Goal: Information Seeking & Learning: Learn about a topic

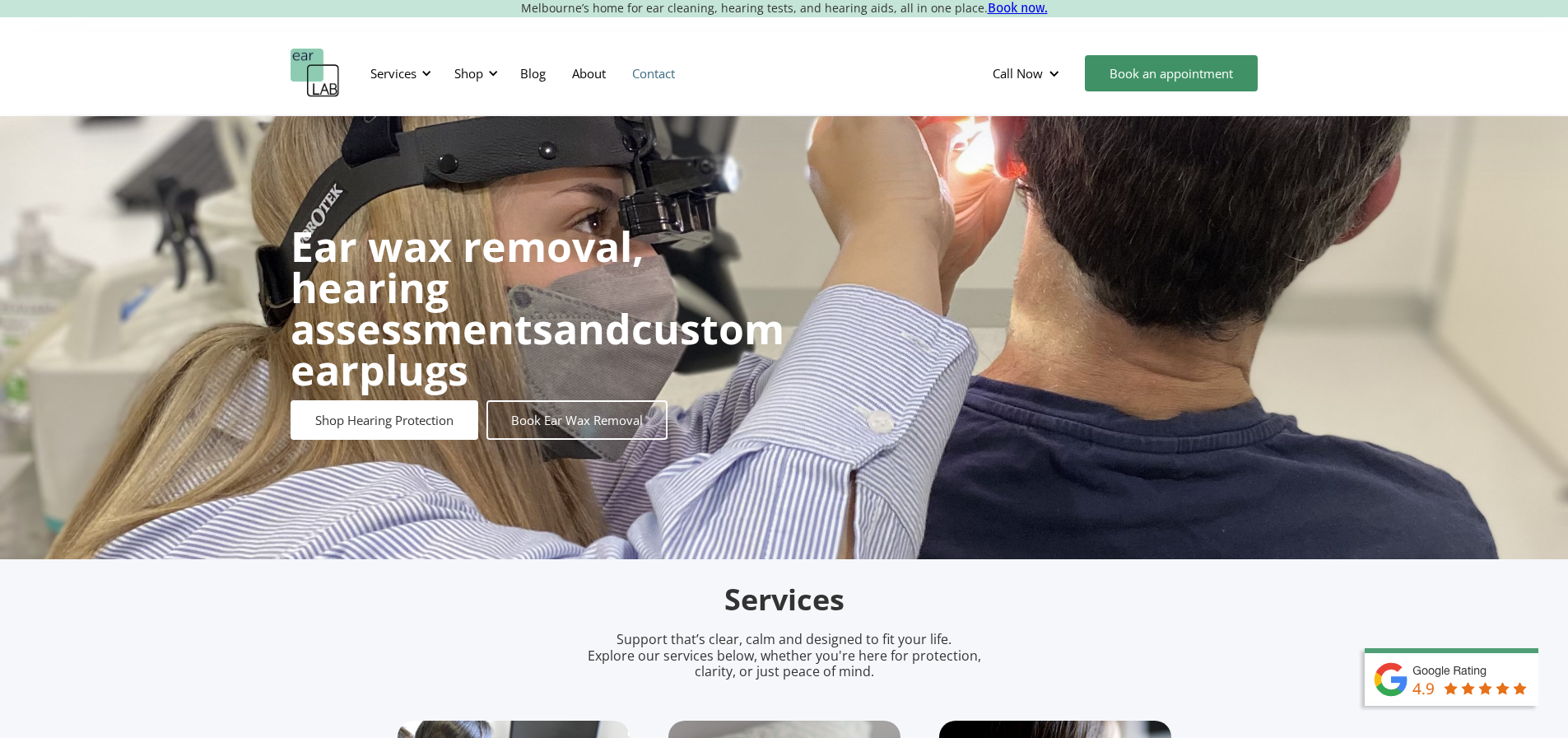
click at [662, 76] on link "Contact" at bounding box center [654, 73] width 69 height 48
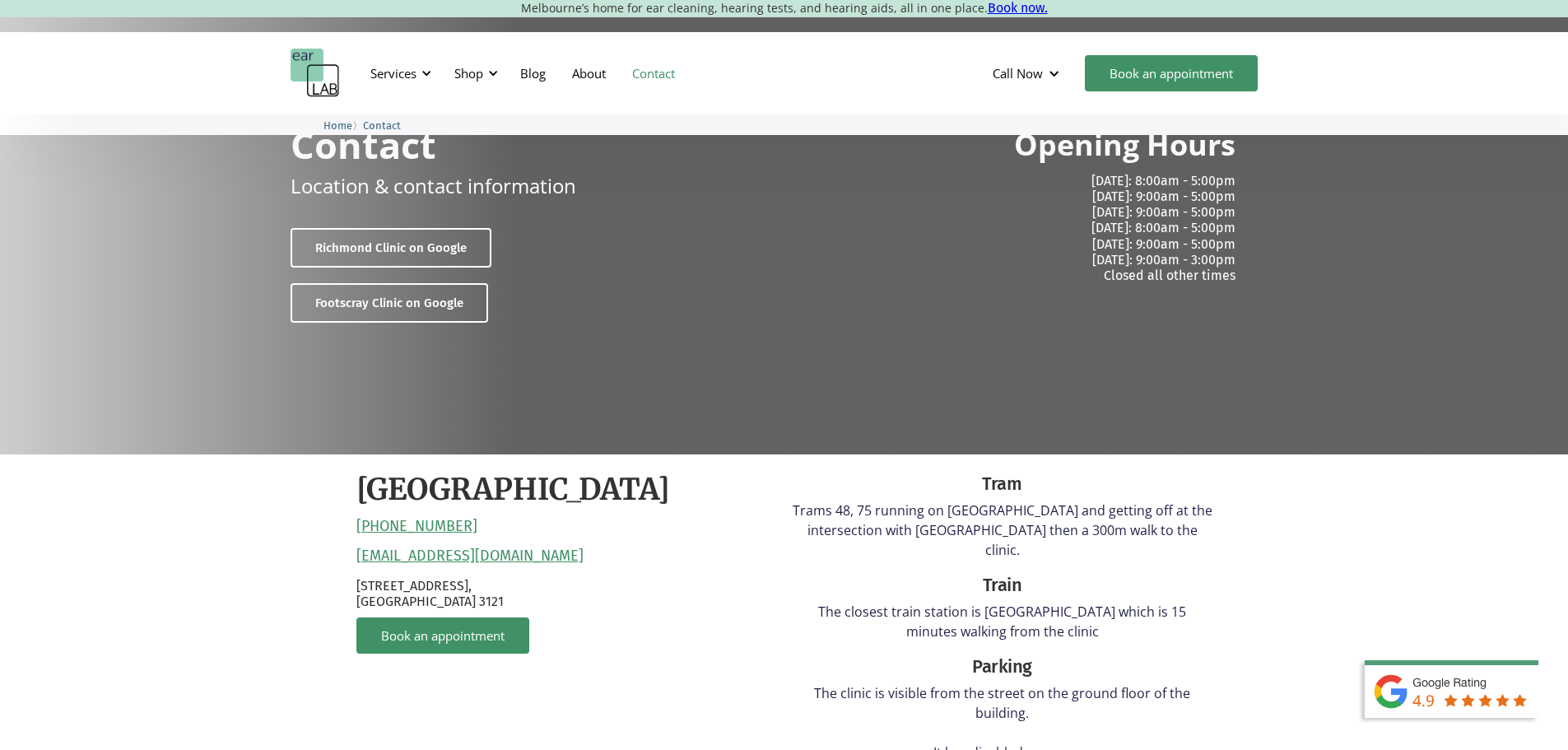
scroll to position [82, 0]
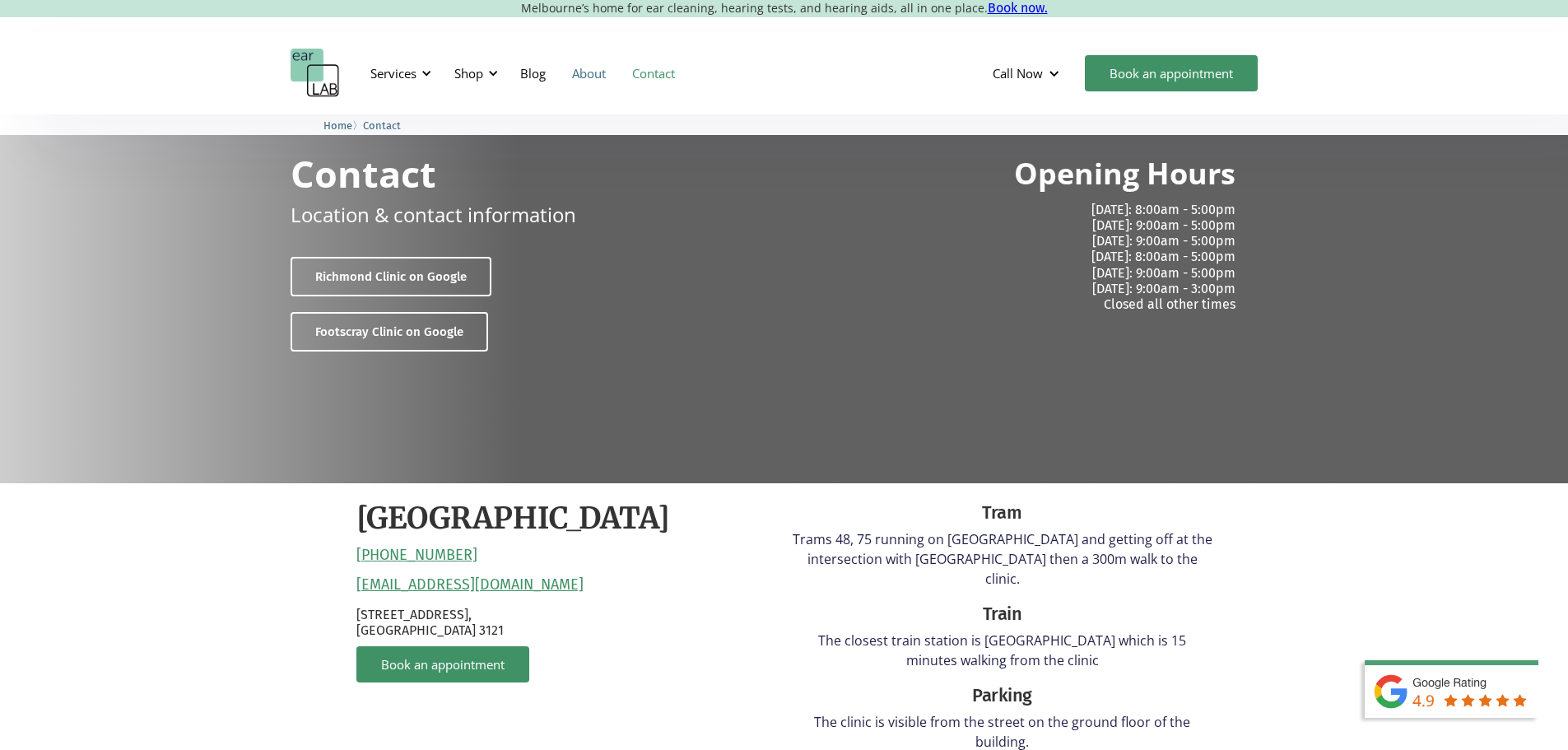
click at [591, 78] on link "About" at bounding box center [589, 73] width 60 height 48
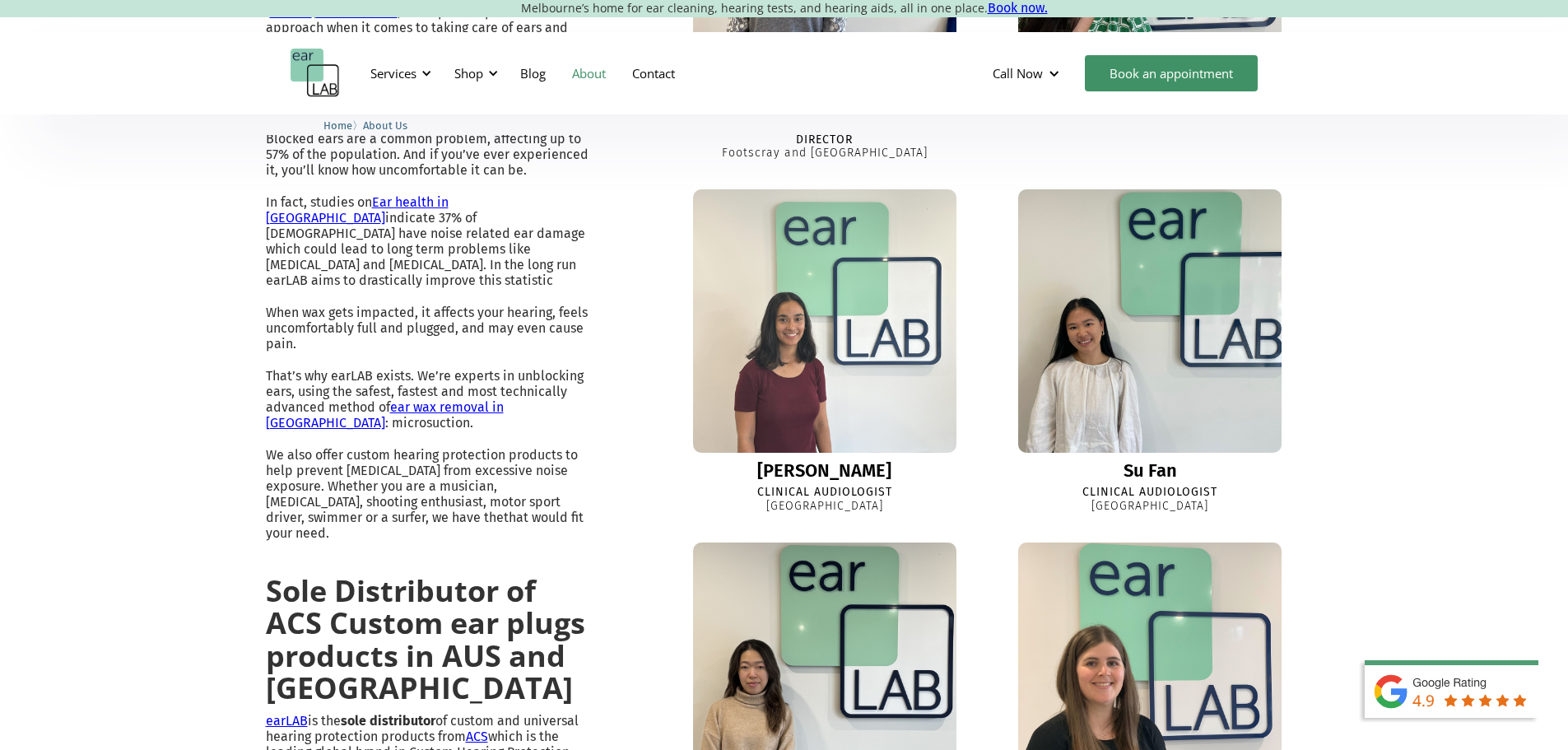
scroll to position [850, 0]
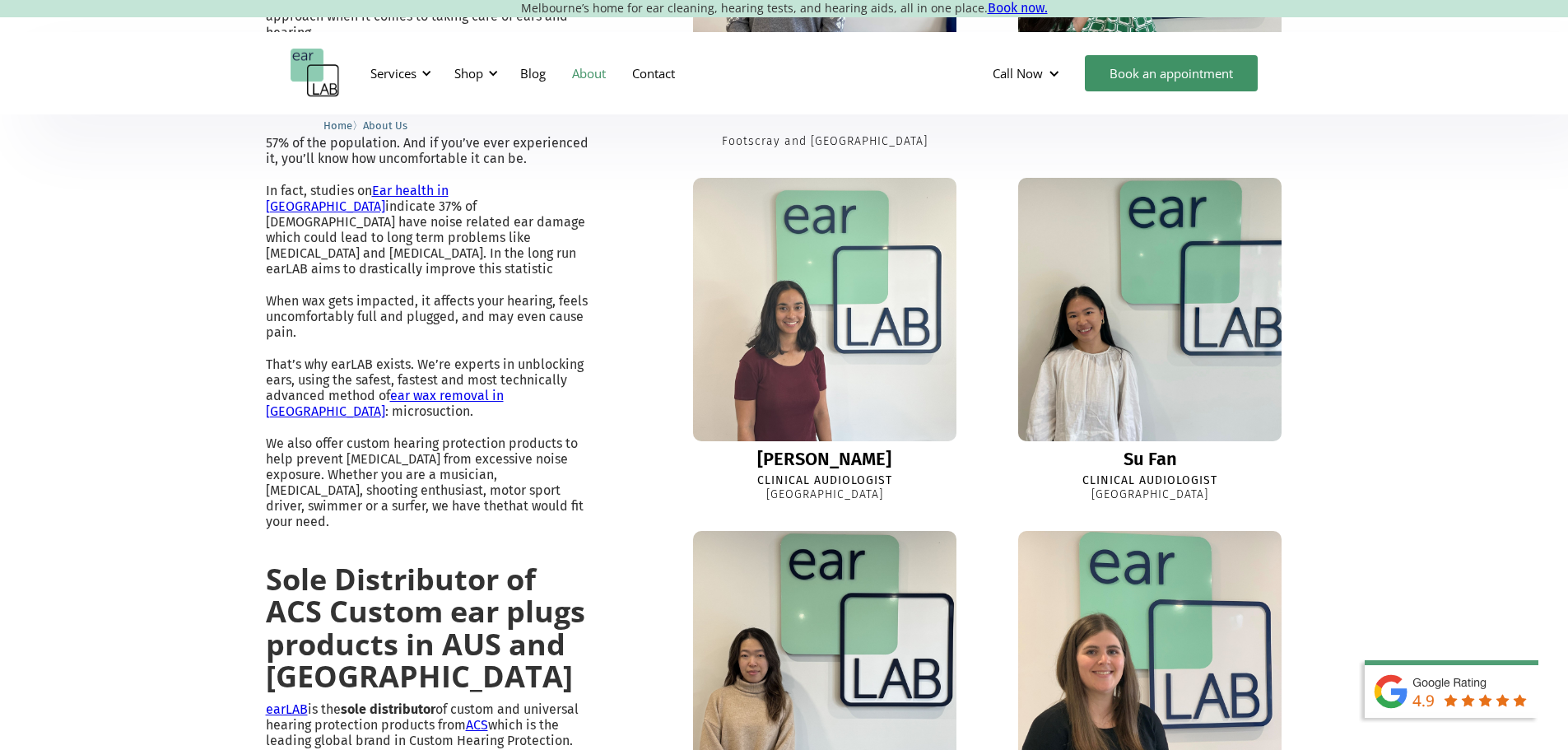
click at [1095, 319] on img at bounding box center [1150, 309] width 264 height 264
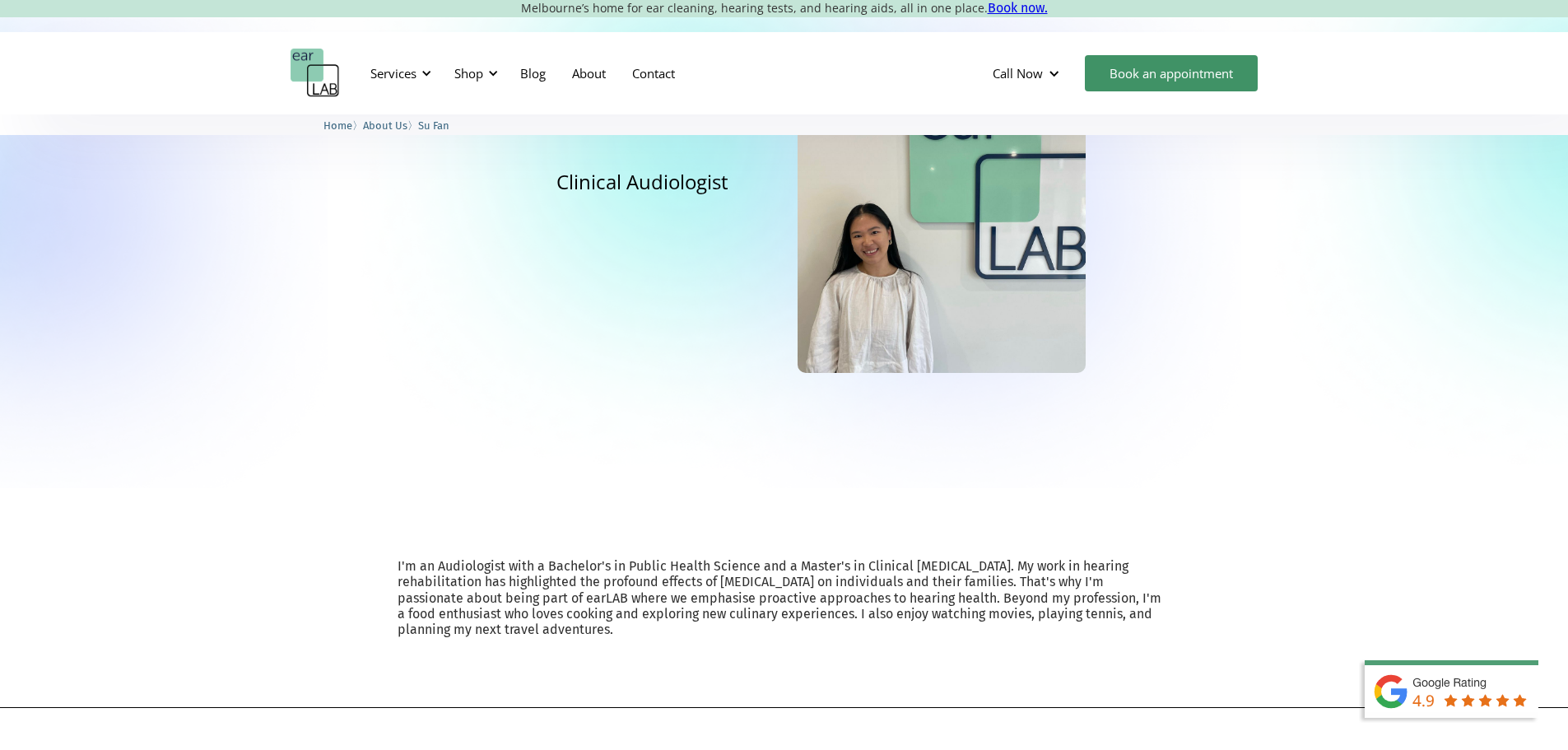
scroll to position [165, 0]
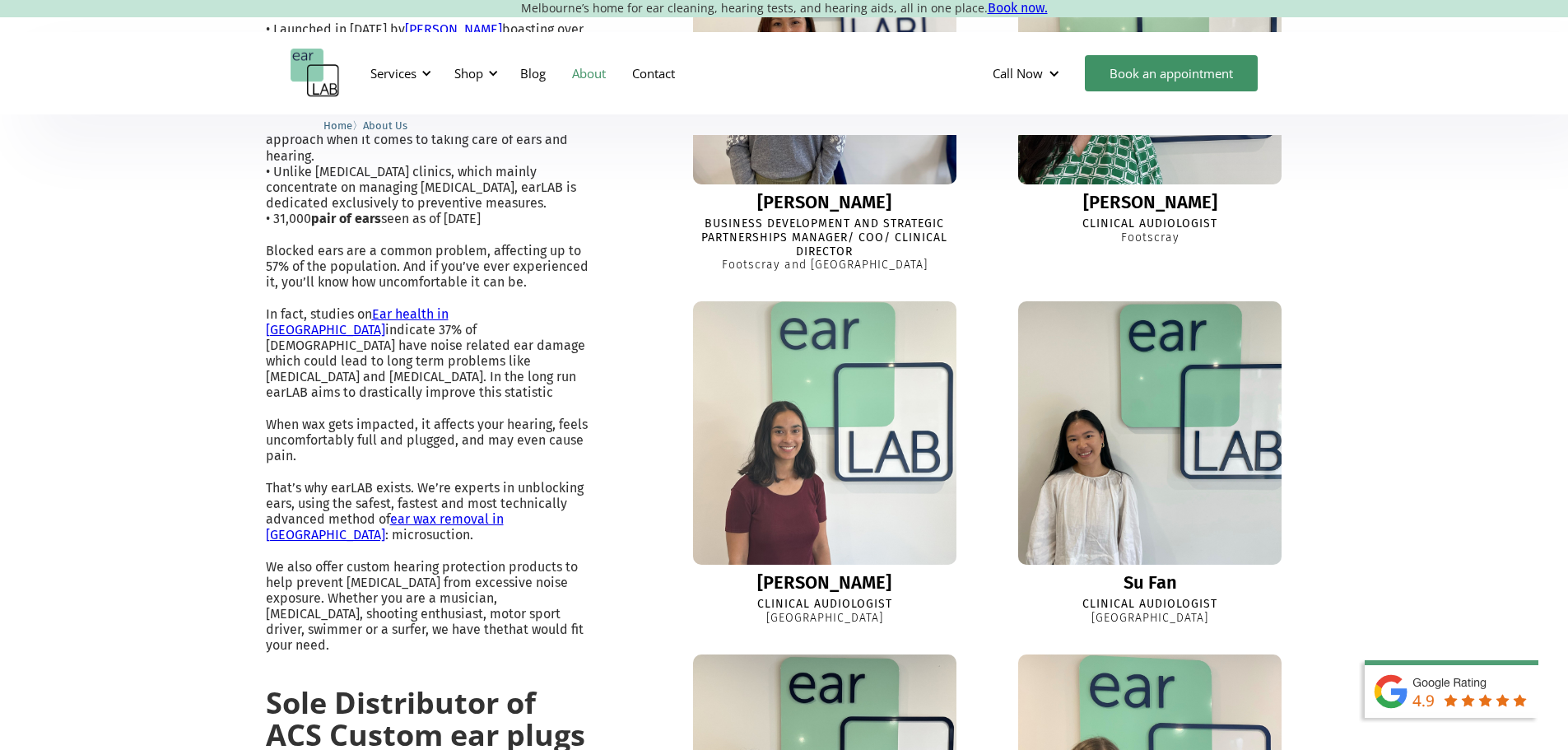
click at [826, 463] on img at bounding box center [825, 432] width 290 height 290
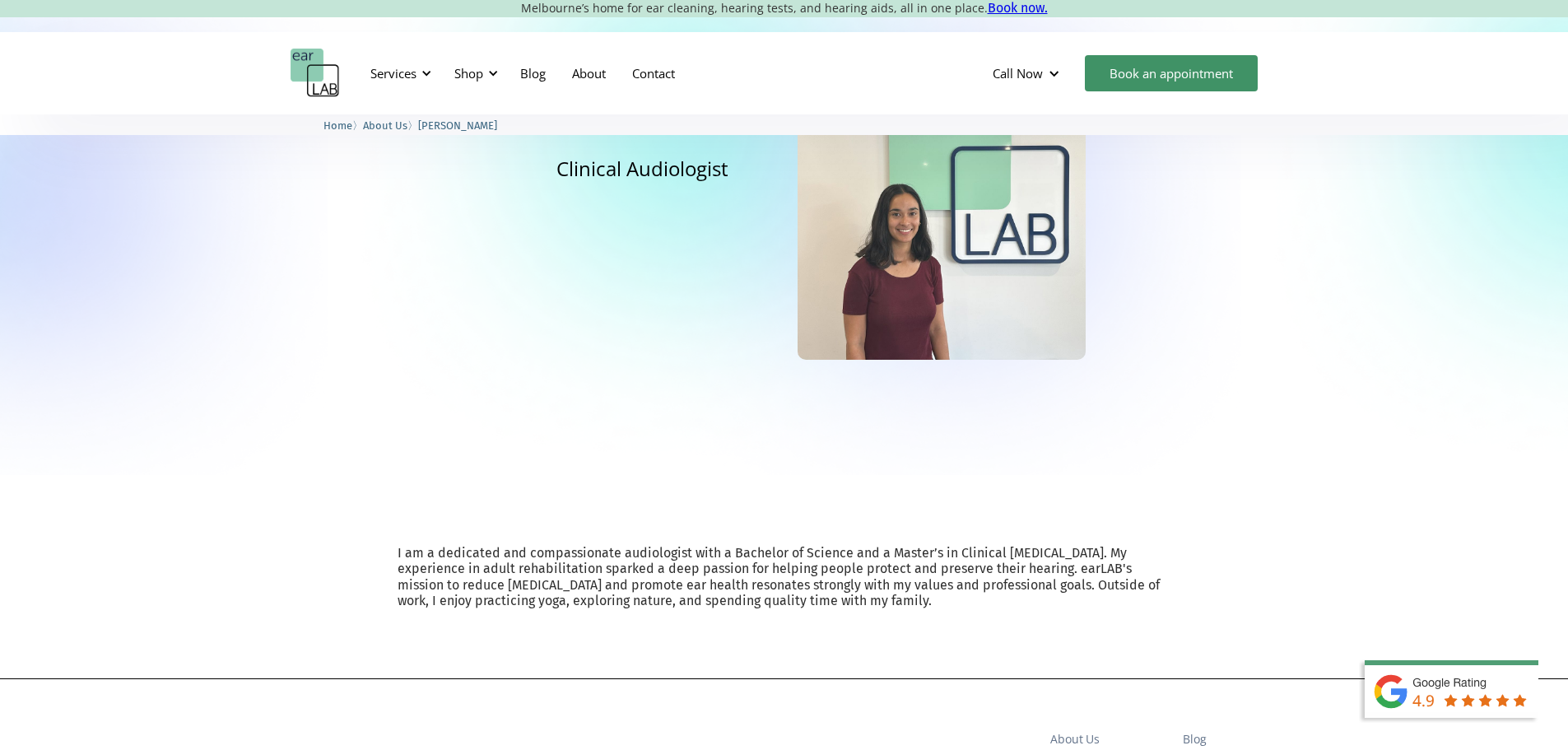
scroll to position [247, 0]
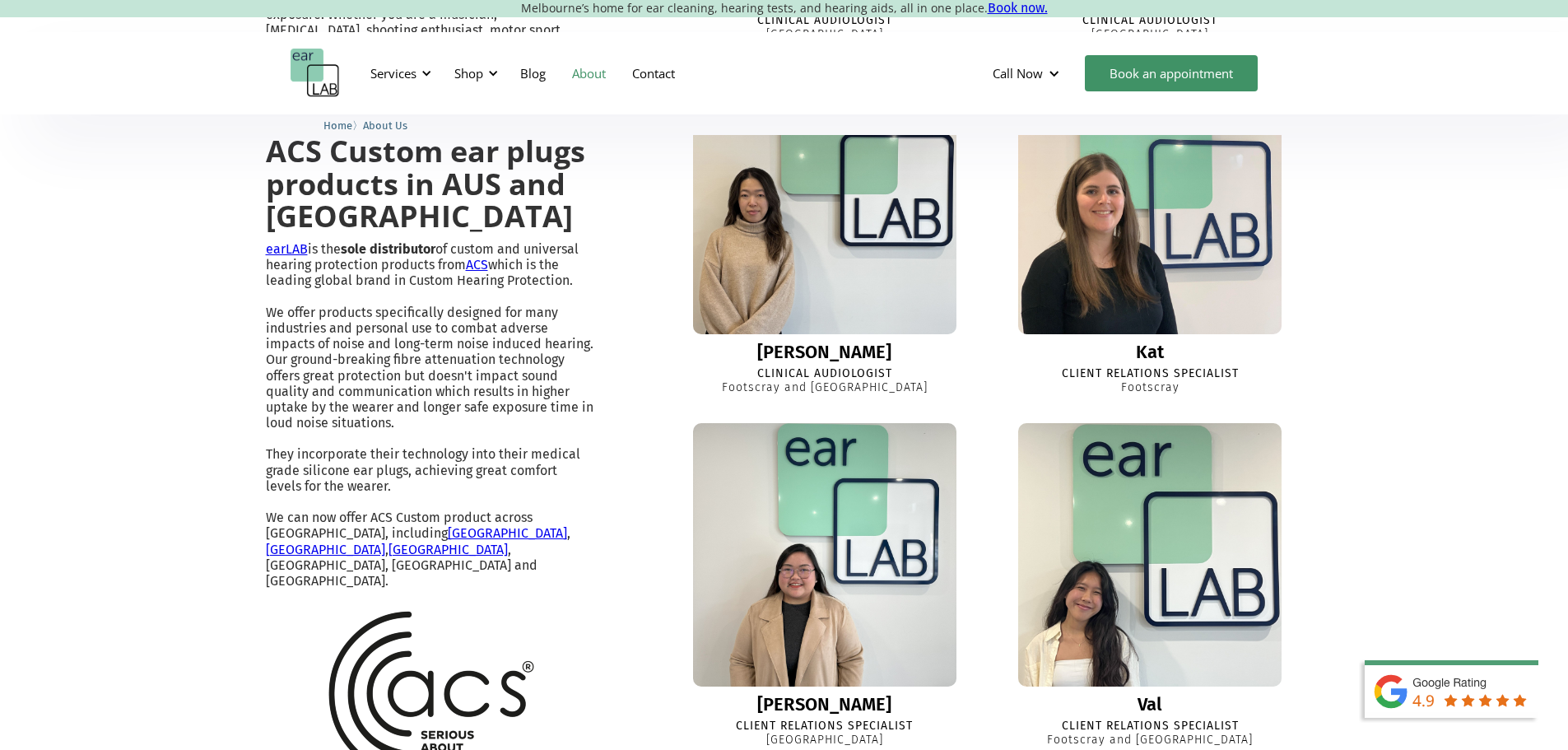
scroll to position [1384, 0]
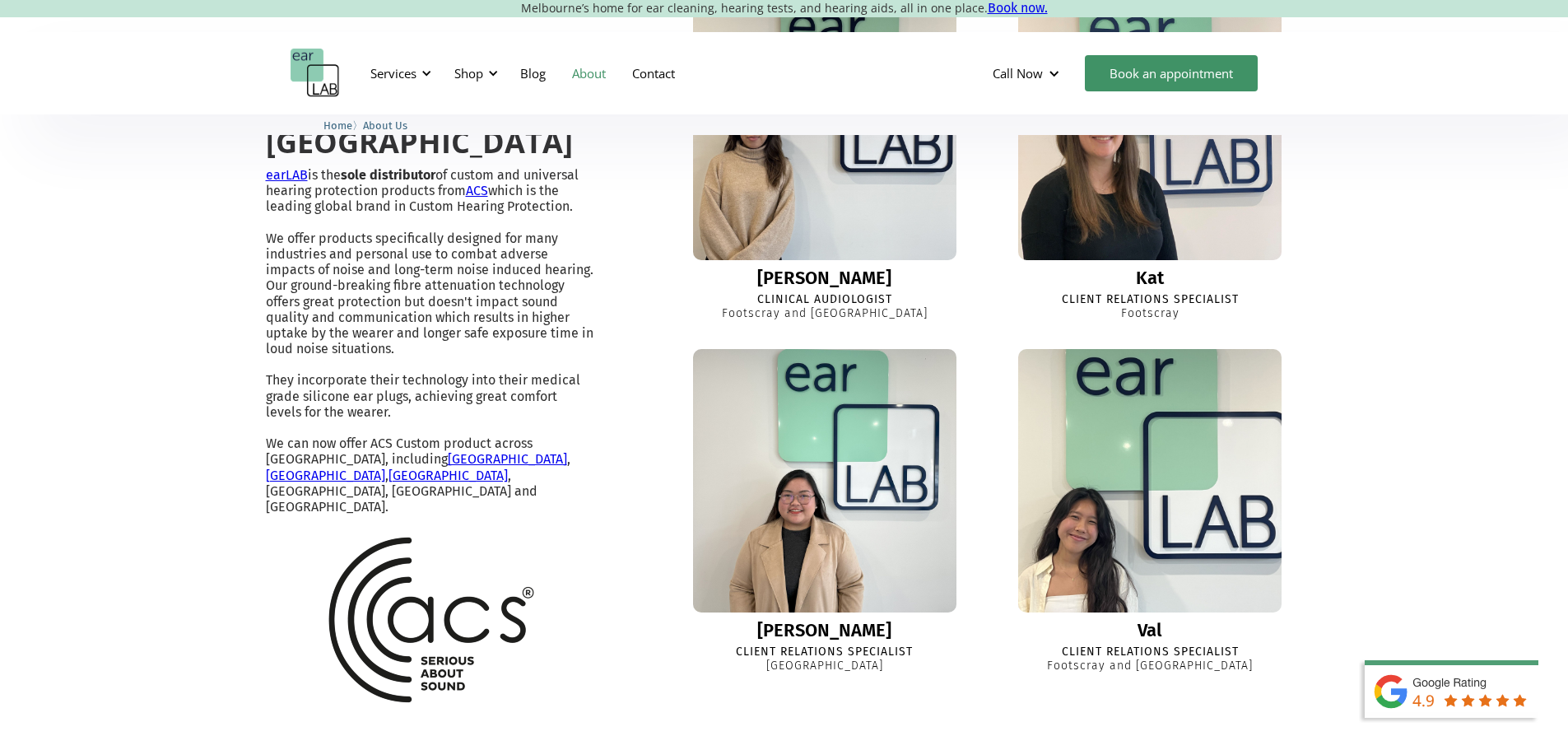
click at [1099, 544] on img at bounding box center [1150, 481] width 288 height 288
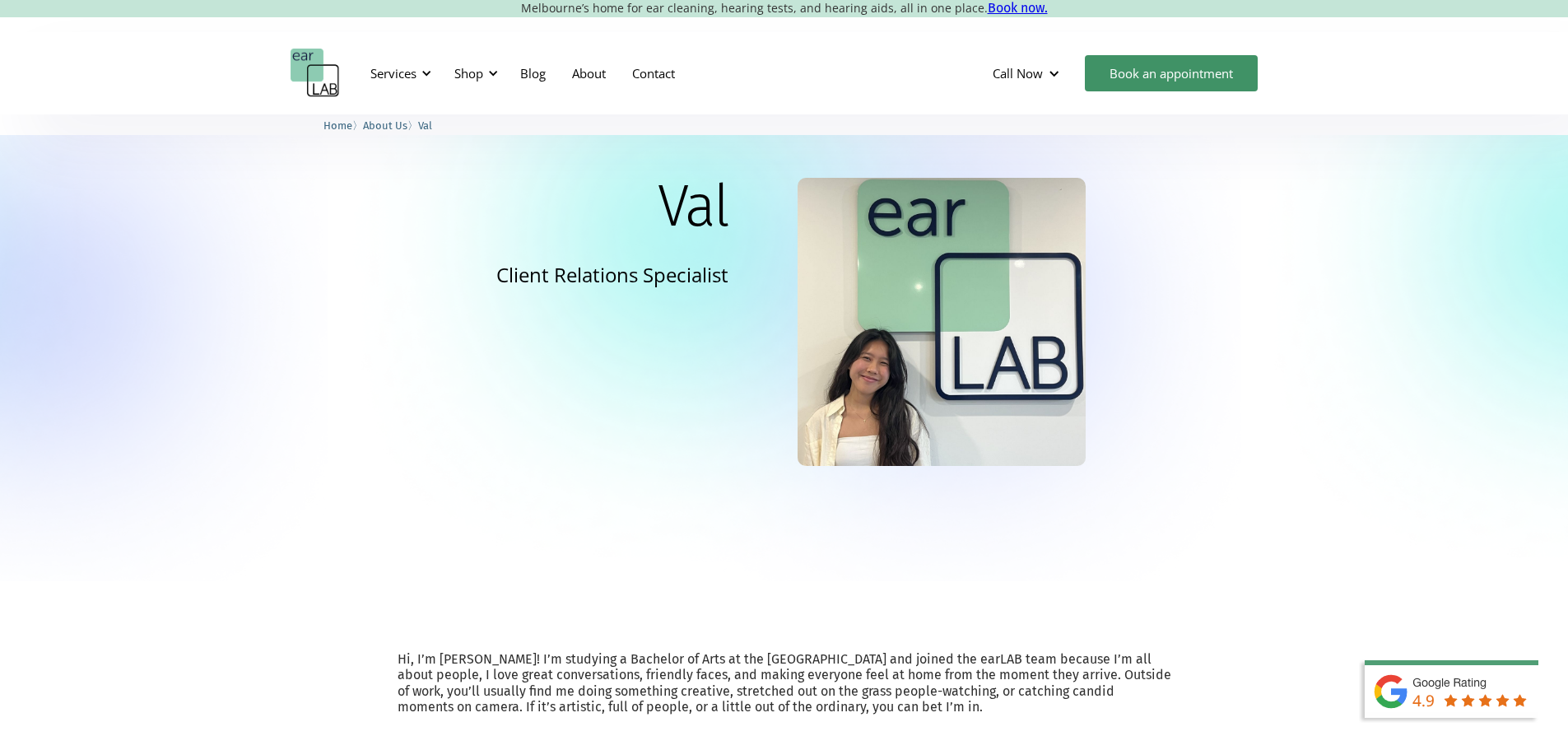
scroll to position [82, 0]
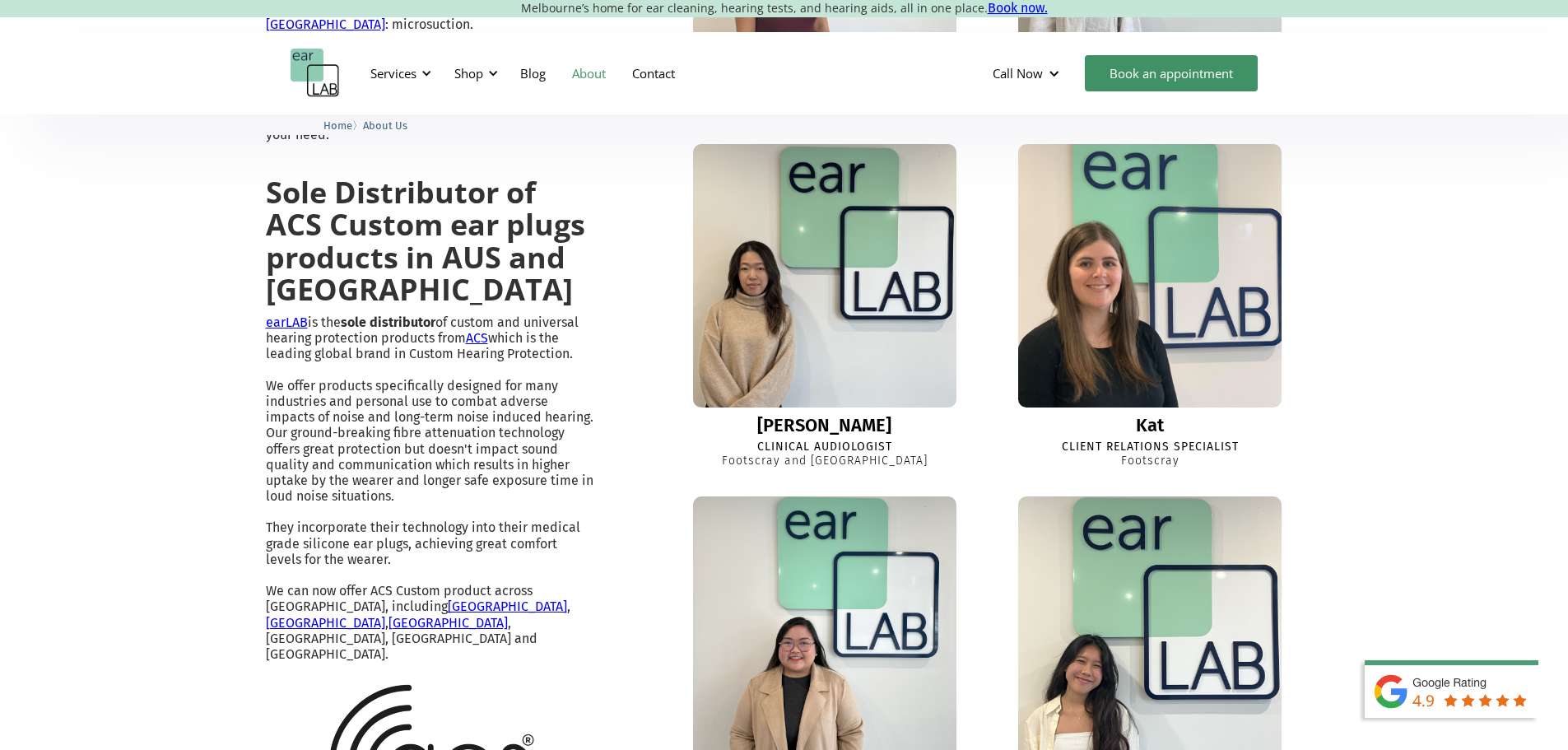
scroll to position [1125, 0]
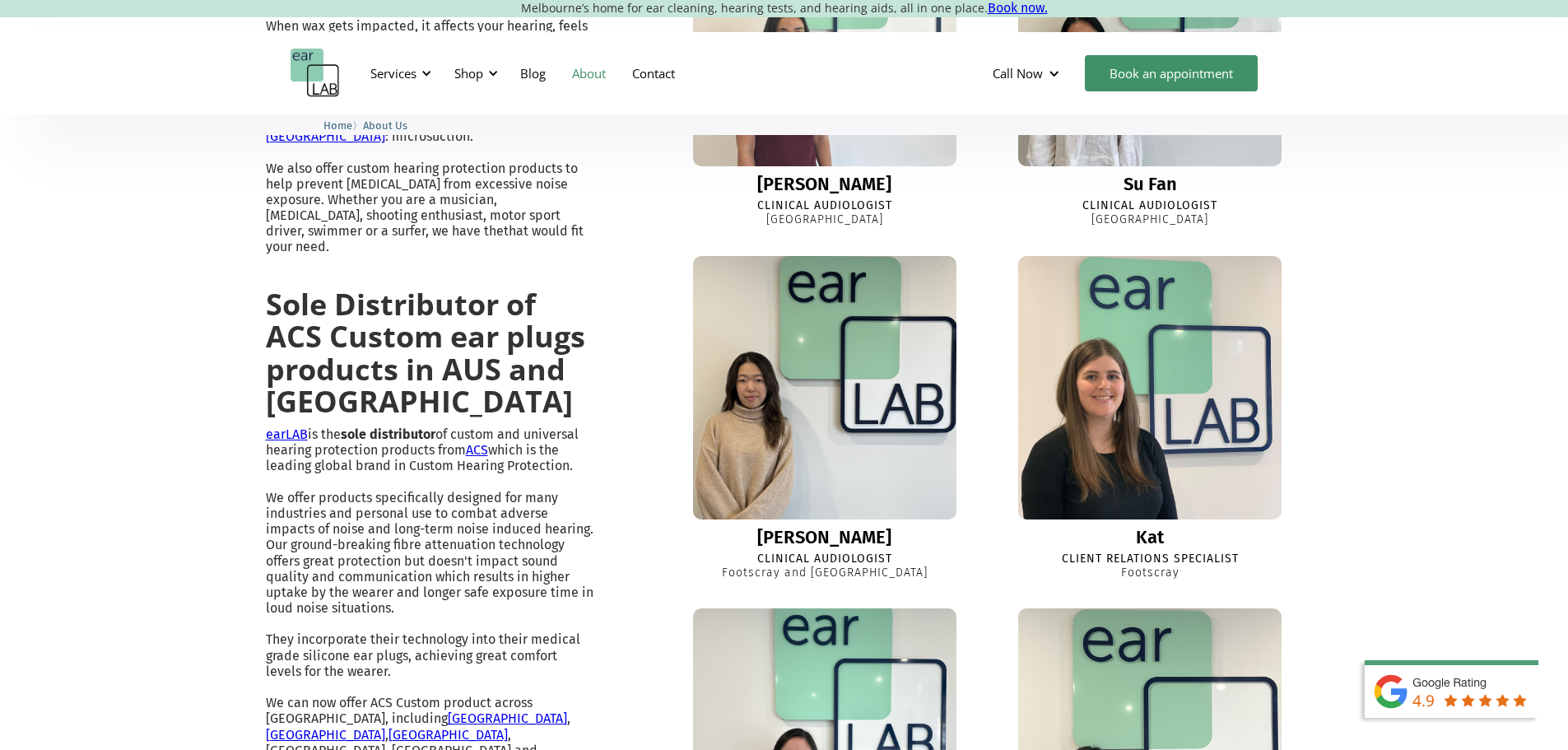
click at [869, 697] on img at bounding box center [824, 741] width 281 height 281
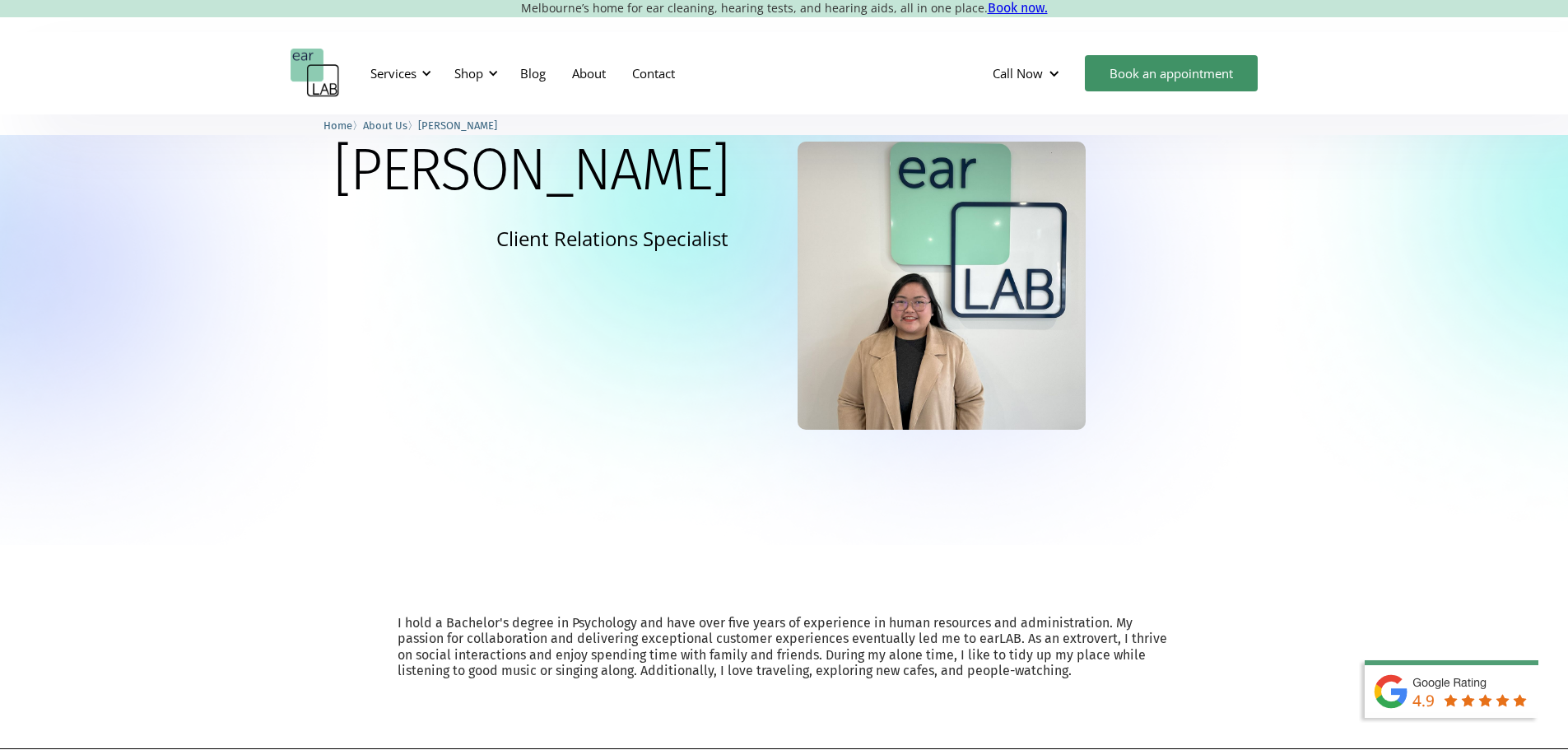
scroll to position [81, 0]
